Goal: Find specific page/section: Find specific page/section

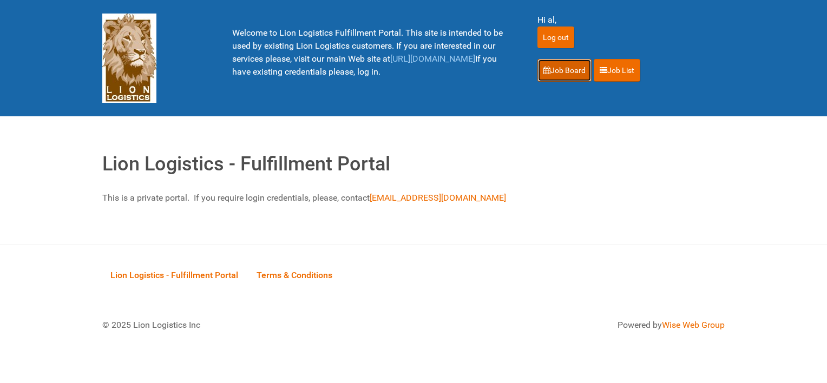
click at [540, 67] on link "Job Board" at bounding box center [565, 70] width 54 height 23
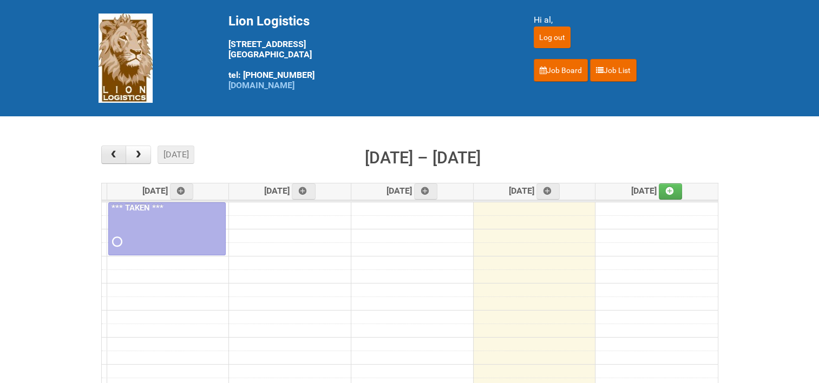
click at [114, 159] on span "button" at bounding box center [113, 154] width 10 height 9
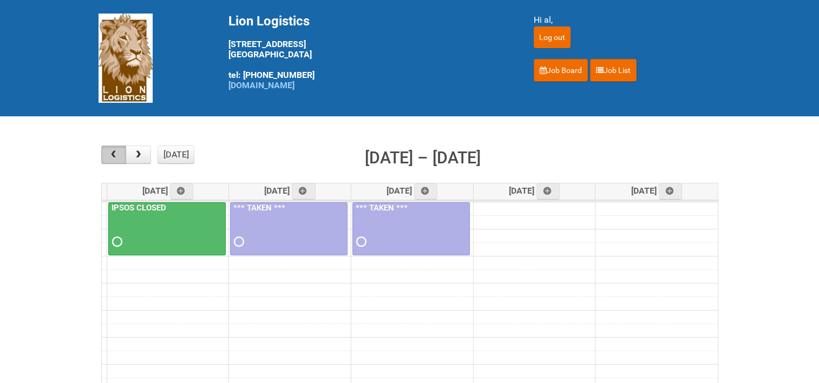
click at [113, 158] on span "button" at bounding box center [113, 154] width 10 height 9
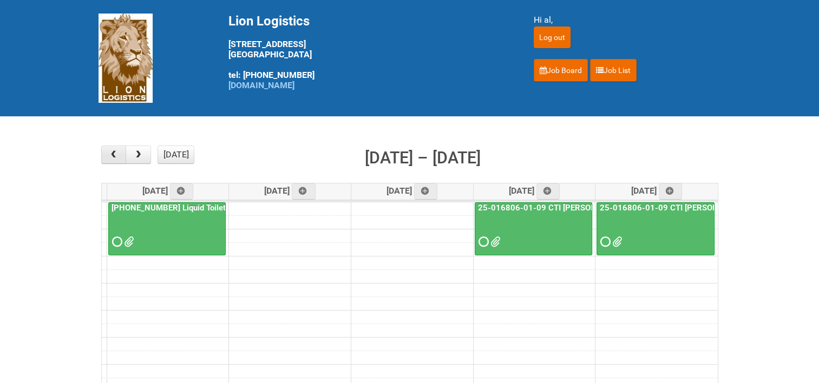
click at [113, 157] on span "button" at bounding box center [113, 154] width 10 height 9
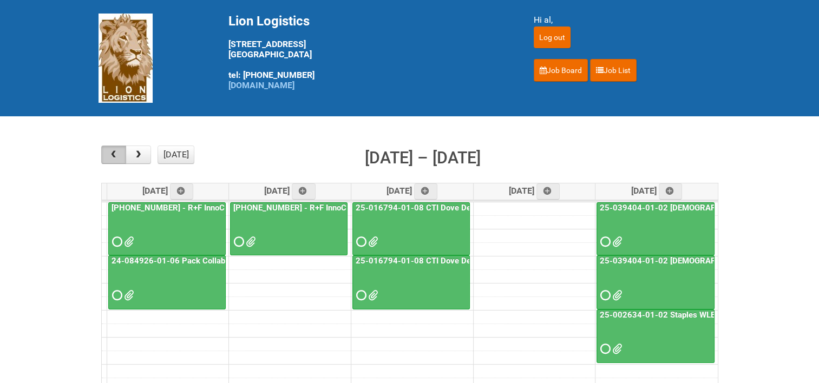
click at [113, 157] on span "button" at bounding box center [113, 154] width 10 height 9
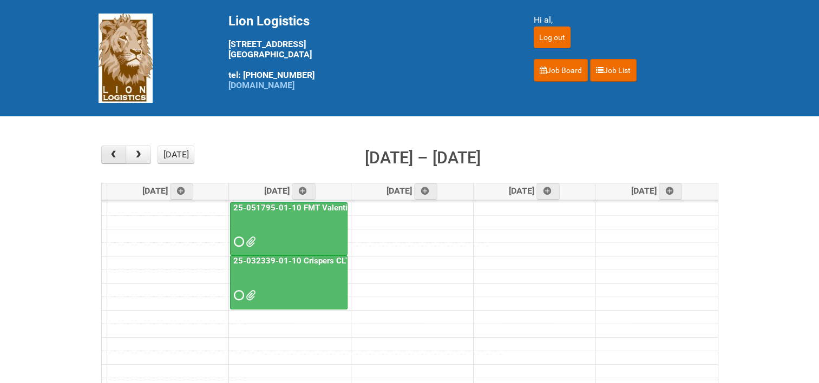
click at [113, 157] on span "button" at bounding box center [113, 154] width 10 height 9
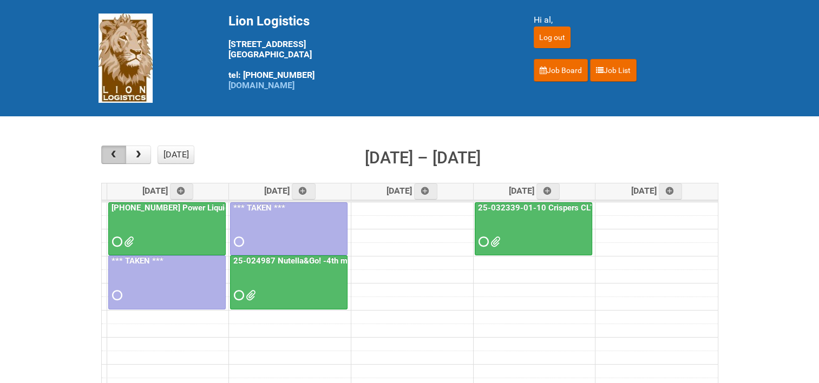
click at [113, 157] on span "button" at bounding box center [113, 154] width 10 height 9
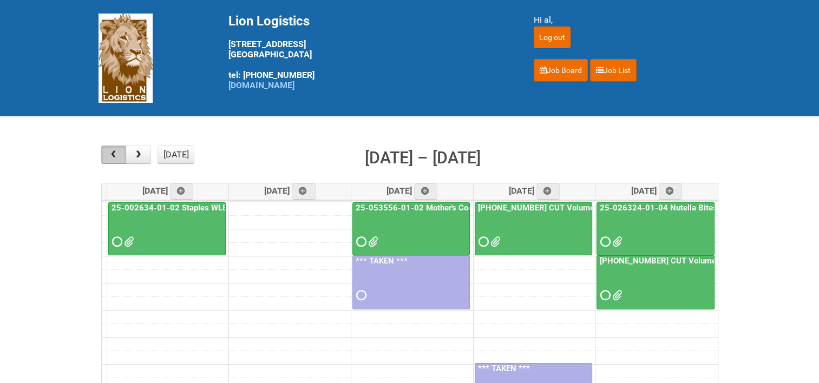
click at [113, 157] on span "button" at bounding box center [113, 154] width 10 height 9
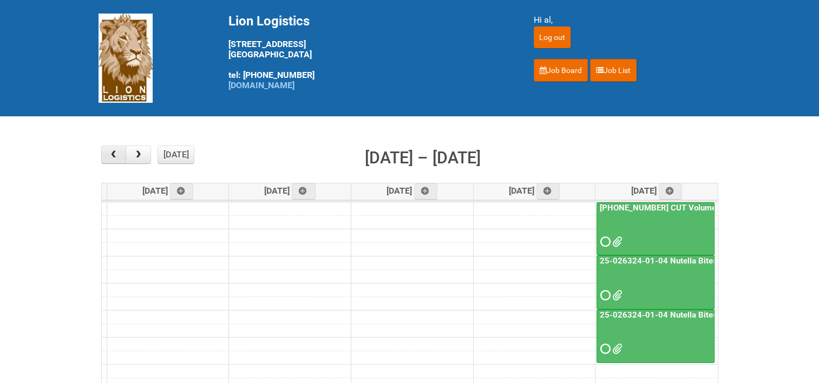
click at [113, 157] on span "button" at bounding box center [113, 154] width 10 height 9
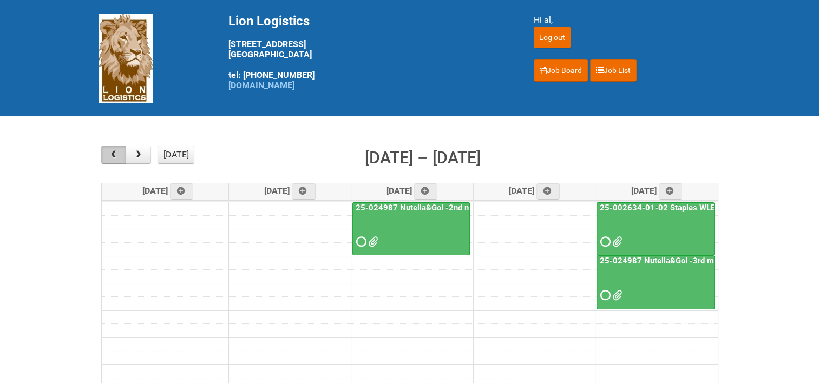
click at [113, 157] on span "button" at bounding box center [113, 154] width 10 height 9
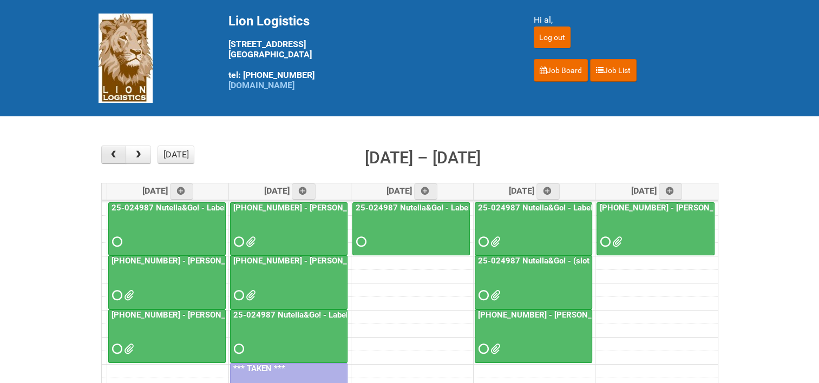
click at [113, 157] on span "button" at bounding box center [113, 154] width 10 height 9
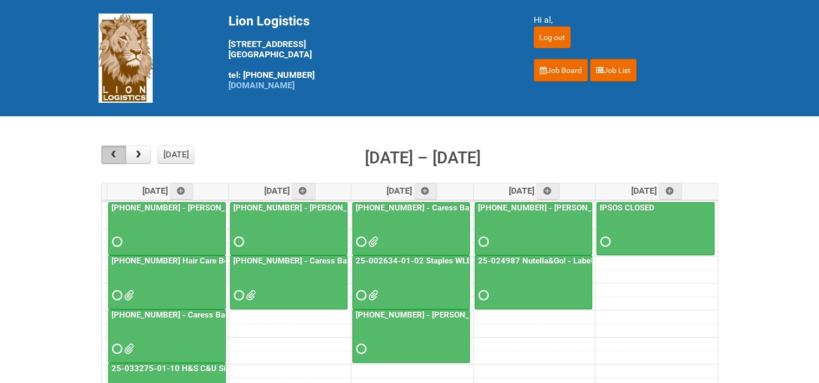
click at [113, 157] on span "button" at bounding box center [113, 154] width 10 height 9
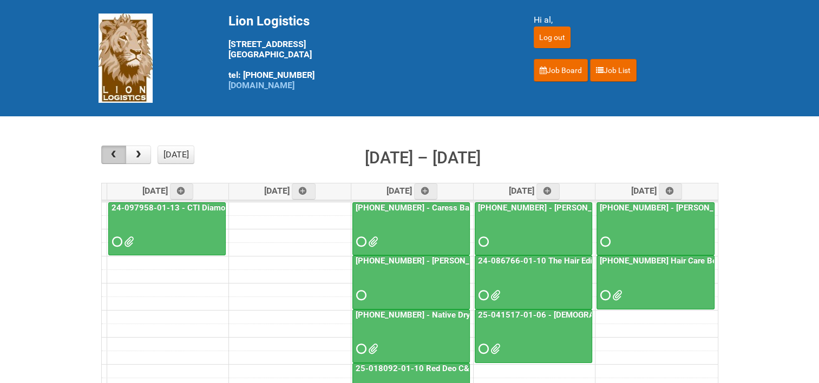
click at [113, 157] on span "button" at bounding box center [113, 154] width 10 height 9
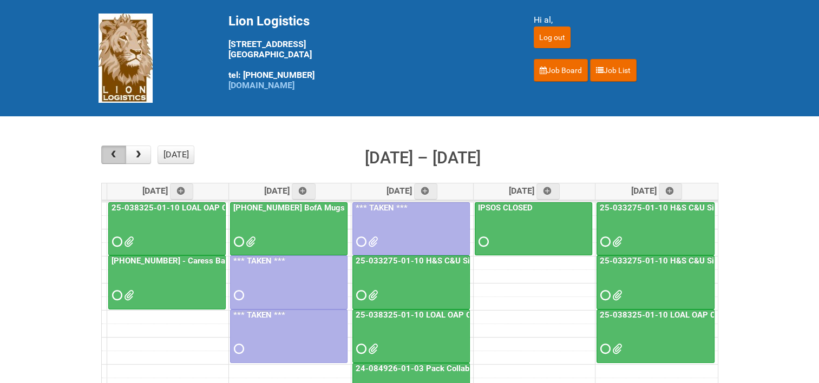
click at [113, 157] on span "button" at bounding box center [113, 154] width 10 height 9
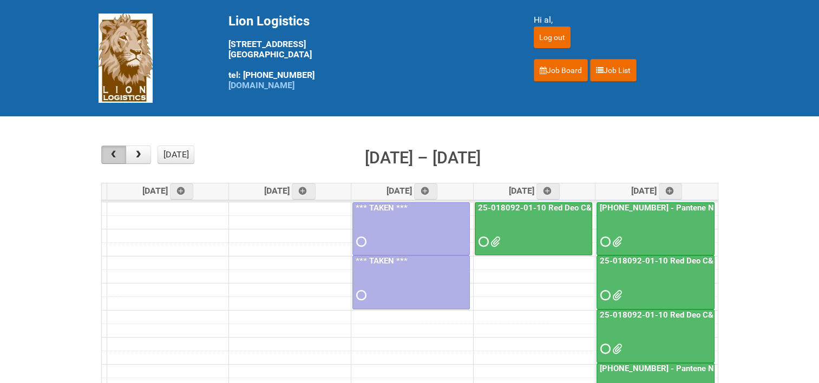
click at [113, 156] on span "button" at bounding box center [113, 154] width 10 height 9
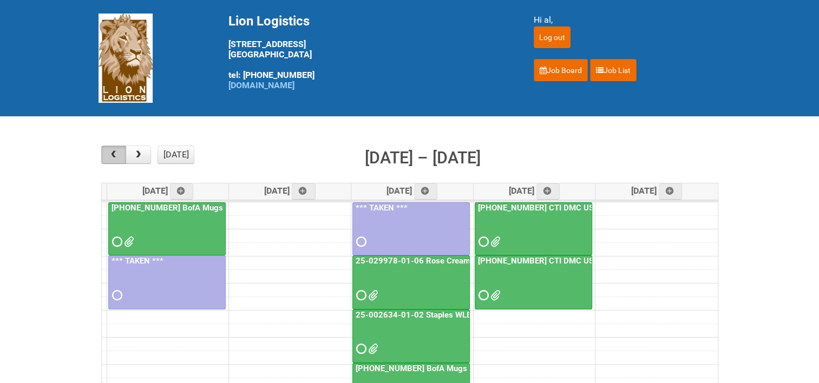
click at [113, 156] on span "button" at bounding box center [113, 154] width 10 height 9
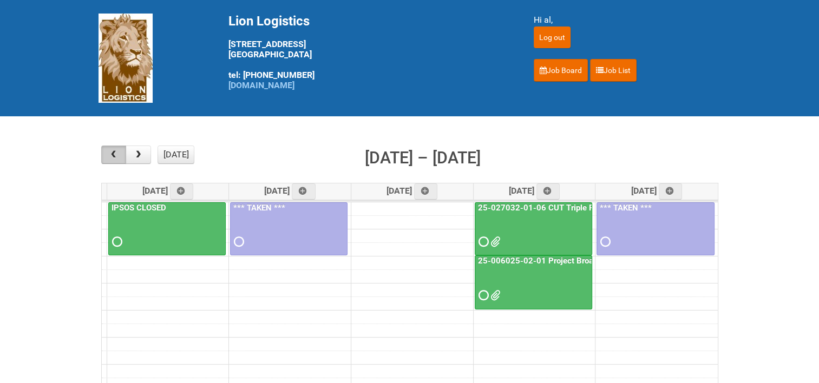
click at [113, 156] on span "button" at bounding box center [113, 154] width 10 height 9
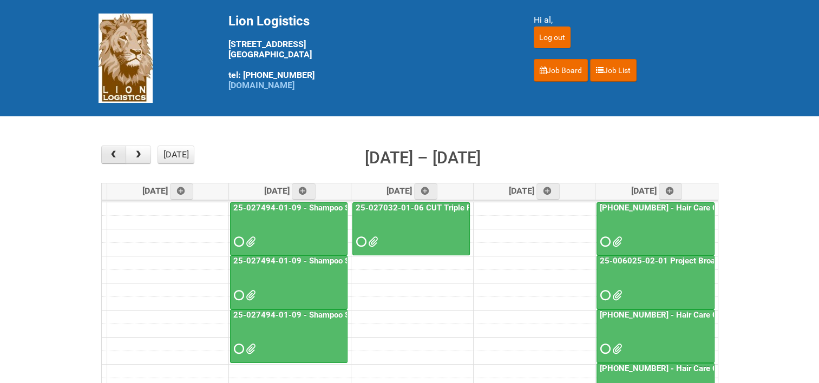
click at [108, 152] on span "button" at bounding box center [113, 154] width 10 height 9
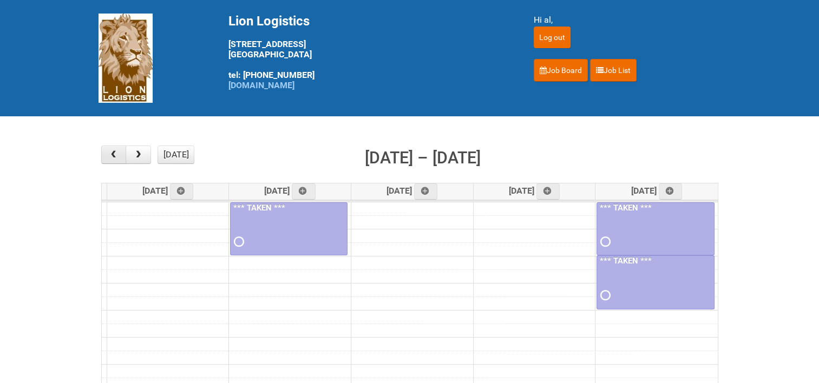
click at [108, 152] on span "button" at bounding box center [113, 154] width 10 height 9
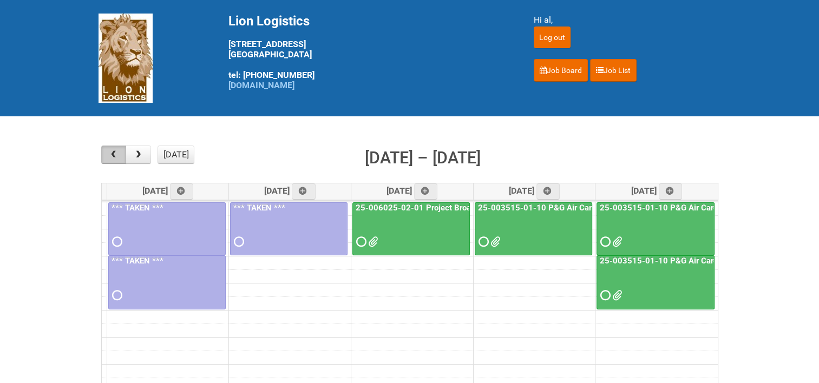
click at [108, 152] on span "button" at bounding box center [113, 154] width 10 height 9
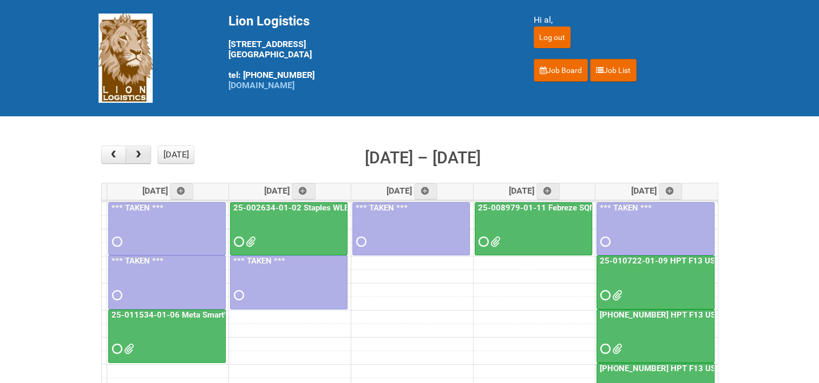
click at [139, 156] on span "button" at bounding box center [138, 154] width 10 height 9
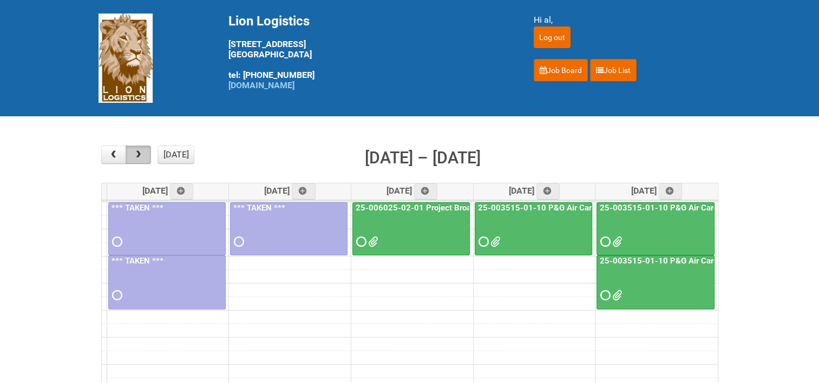
click at [139, 156] on span "button" at bounding box center [138, 154] width 10 height 9
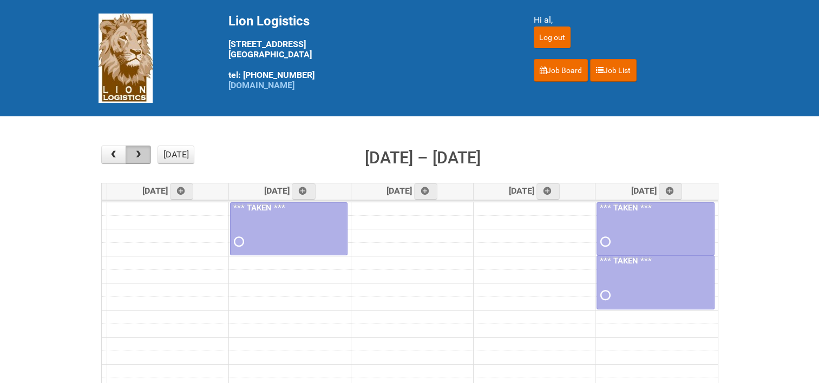
click at [139, 156] on span "button" at bounding box center [138, 154] width 10 height 9
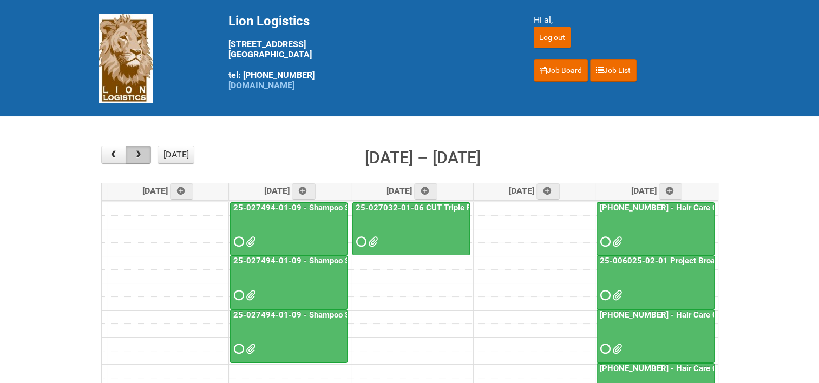
click at [139, 156] on span "button" at bounding box center [138, 154] width 10 height 9
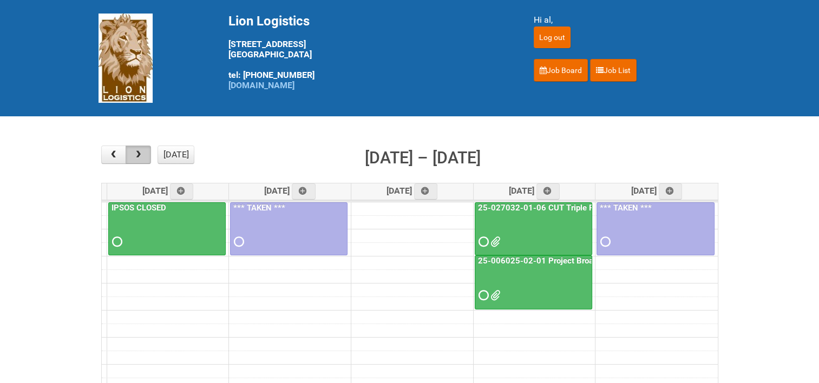
click at [139, 156] on span "button" at bounding box center [138, 154] width 10 height 9
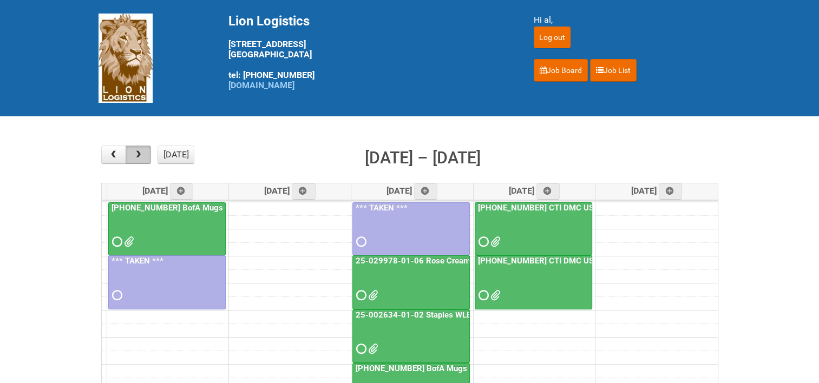
click at [139, 156] on span "button" at bounding box center [138, 154] width 10 height 9
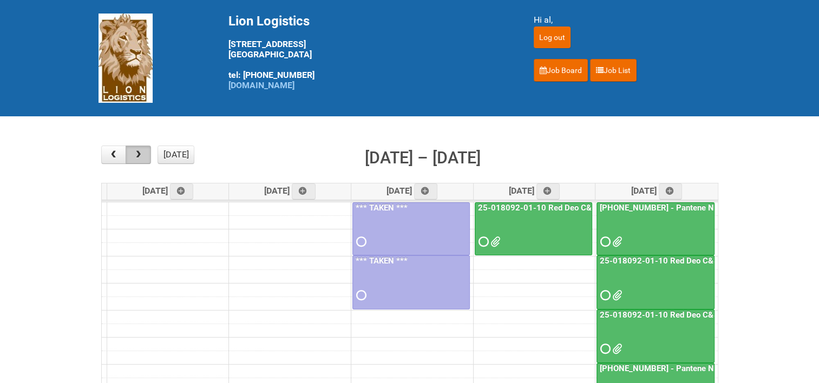
click at [139, 156] on span "button" at bounding box center [138, 154] width 10 height 9
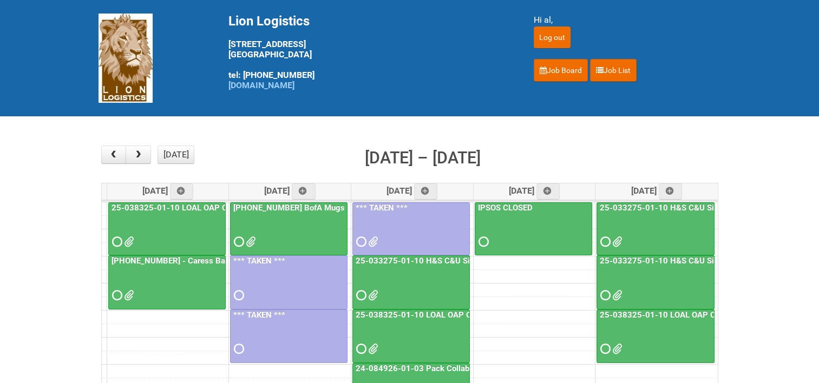
click at [646, 312] on link "25-038325-01-10 LOAL OAP CUT [GEOGRAPHIC_DATA] US - 2nd mailing" at bounding box center [735, 315] width 274 height 10
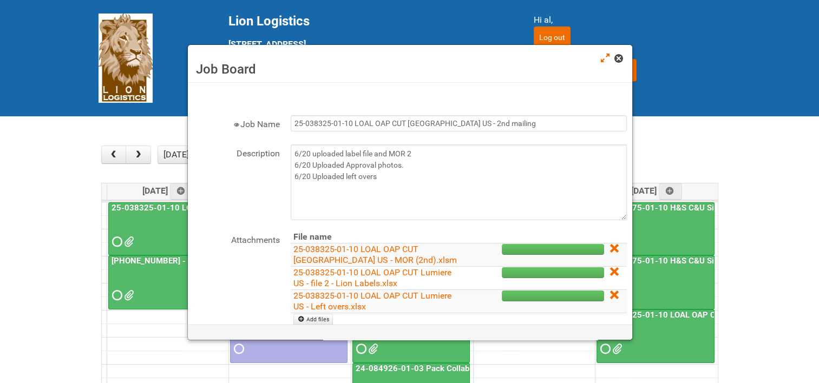
click at [615, 56] on span at bounding box center [618, 59] width 8 height 8
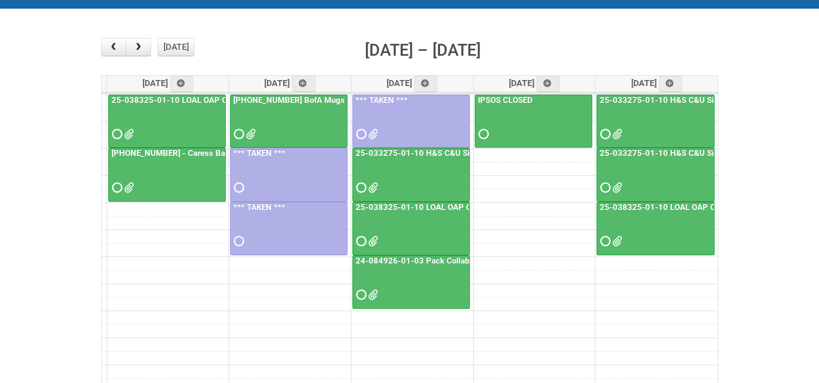
scroll to position [108, 0]
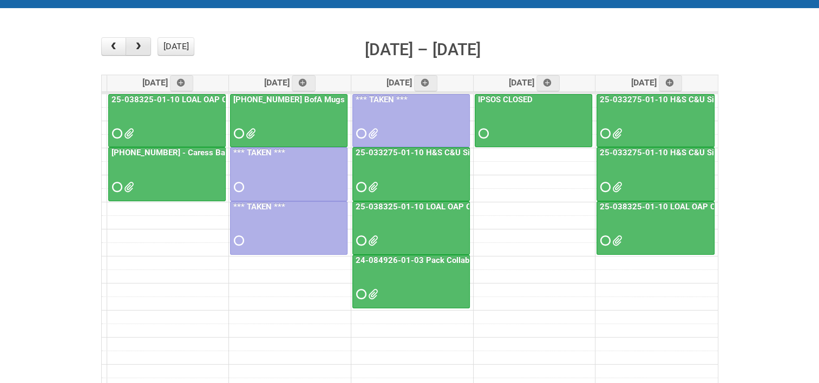
click at [143, 47] on button "button" at bounding box center [138, 46] width 25 height 18
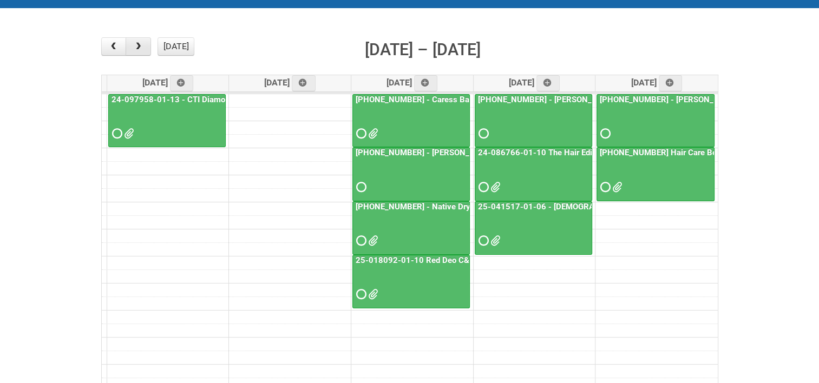
click at [145, 47] on button "button" at bounding box center [138, 46] width 25 height 18
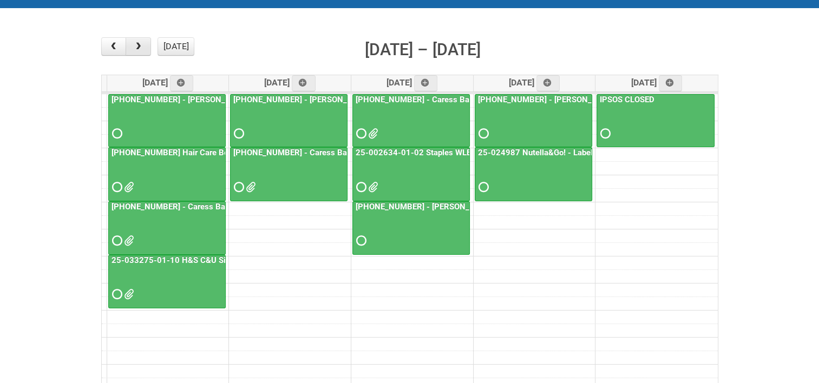
click at [145, 50] on button "button" at bounding box center [138, 46] width 25 height 18
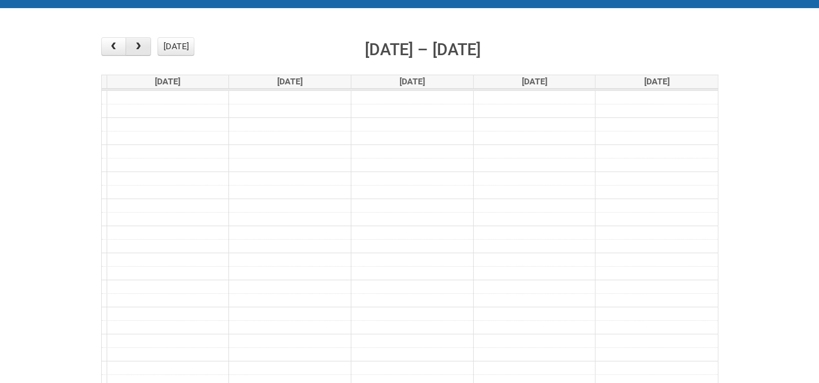
click at [145, 50] on button "button" at bounding box center [138, 46] width 25 height 18
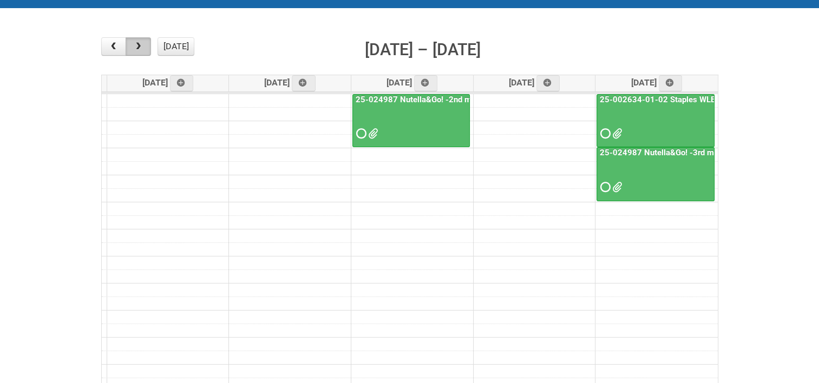
click at [145, 50] on button "button" at bounding box center [138, 46] width 25 height 18
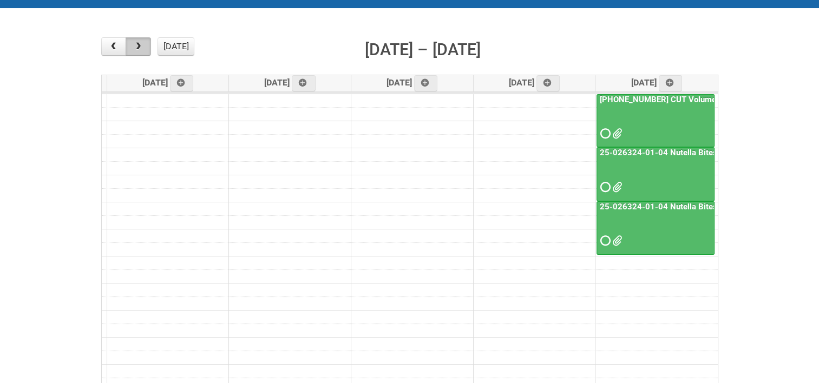
click at [145, 50] on button "button" at bounding box center [138, 46] width 25 height 18
